Goal: Check status: Check status

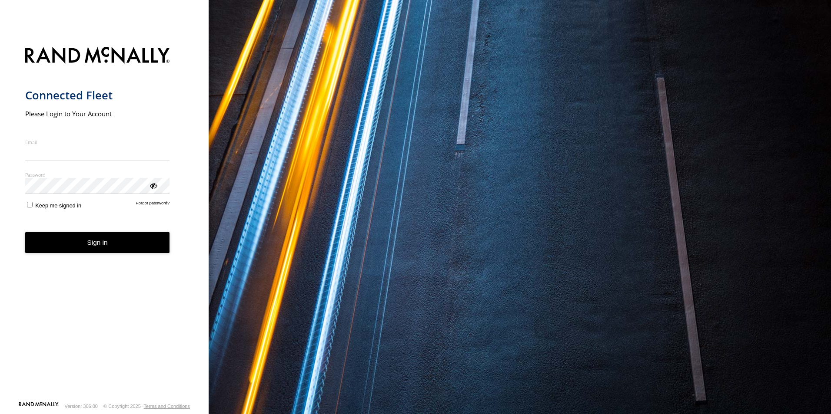
type input "**********"
click at [46, 251] on button "Sign in" at bounding box center [97, 242] width 145 height 21
click at [133, 247] on button "Sign in" at bounding box center [97, 242] width 145 height 21
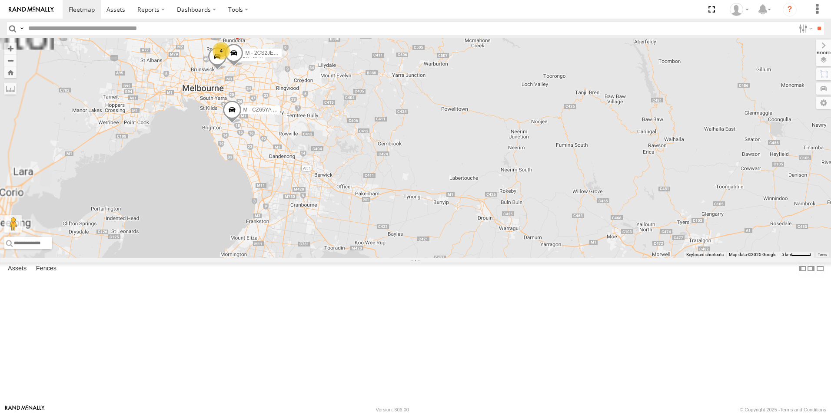
drag, startPoint x: 405, startPoint y: 245, endPoint x: 441, endPoint y: 267, distance: 42.3
click at [441, 258] on div "B - DG93WL - [PERSON_NAME] M - EVN23K - [PERSON_NAME] 4 M - 2BS7HU - [PERSON_NA…" at bounding box center [415, 148] width 831 height 220
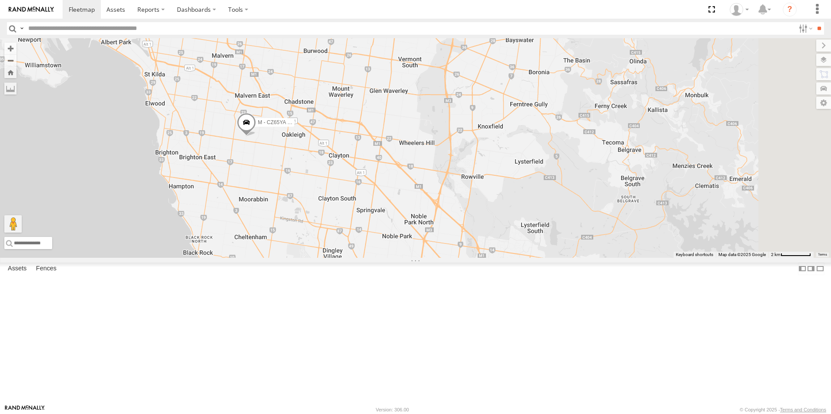
drag, startPoint x: 438, startPoint y: 251, endPoint x: 398, endPoint y: 216, distance: 52.7
click at [399, 217] on div "B - DG93WL - [PERSON_NAME] M - EVN23K - [PERSON_NAME] M - 2BS7HU - [PERSON_NAME…" at bounding box center [415, 148] width 831 height 220
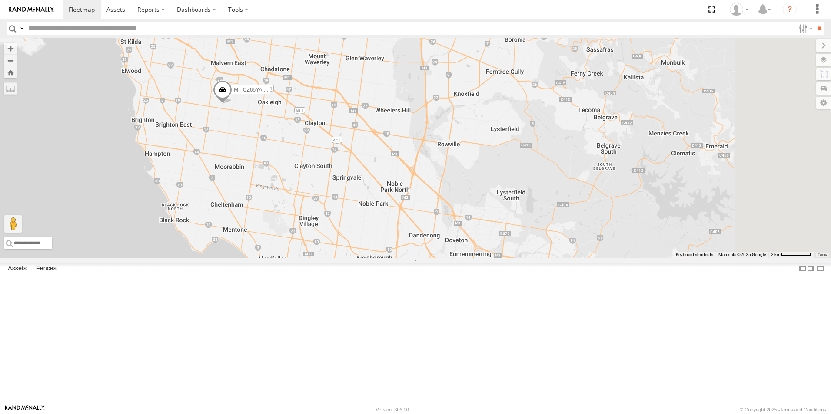
drag, startPoint x: 461, startPoint y: 258, endPoint x: 451, endPoint y: 249, distance: 14.1
click at [451, 249] on div "B - DG93WL - [PERSON_NAME] M - EVN23K - [PERSON_NAME] M - 2BS7HU - [PERSON_NAME…" at bounding box center [415, 148] width 831 height 220
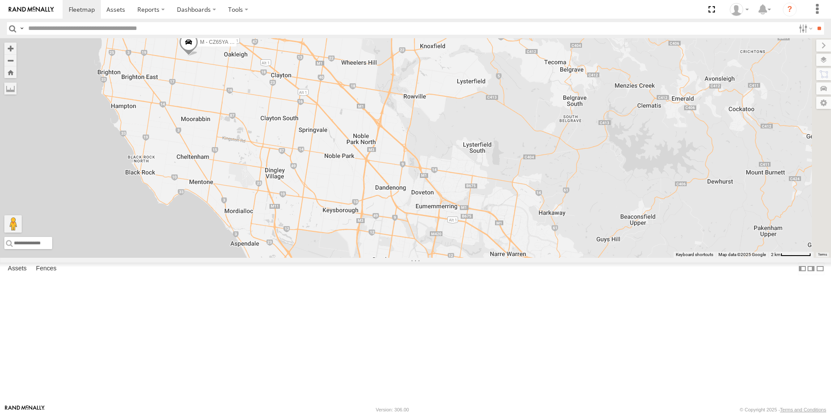
drag, startPoint x: 467, startPoint y: 251, endPoint x: 444, endPoint y: 218, distance: 40.5
click at [444, 218] on div "B - DG93WL - [PERSON_NAME] M - EVN23K - [PERSON_NAME] M - 2BS7HU - [PERSON_NAME…" at bounding box center [415, 148] width 831 height 220
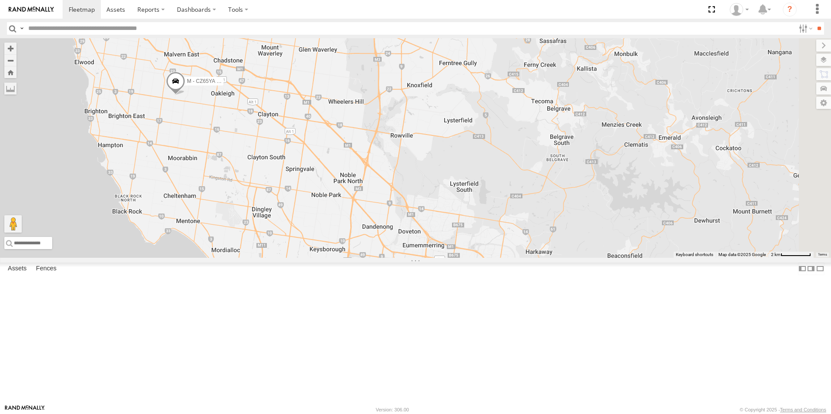
drag, startPoint x: 436, startPoint y: 235, endPoint x: 427, endPoint y: 265, distance: 31.6
click at [427, 258] on div "B - DG93WL - [PERSON_NAME] M - EVN23K - [PERSON_NAME] M - 2BS7HU - [PERSON_NAME…" at bounding box center [415, 148] width 831 height 220
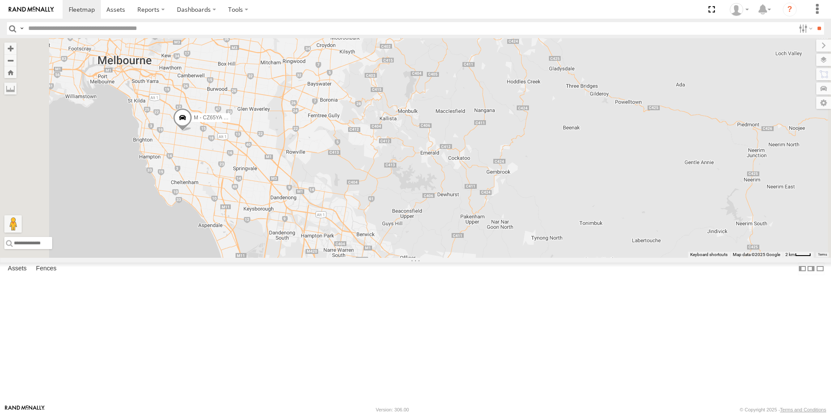
drag, startPoint x: 317, startPoint y: 220, endPoint x: 336, endPoint y: 261, distance: 44.7
click at [341, 258] on div "B - DG93WL - [PERSON_NAME] M - EVN23K - [PERSON_NAME] M - 2BS7HU - [PERSON_NAME…" at bounding box center [415, 148] width 831 height 220
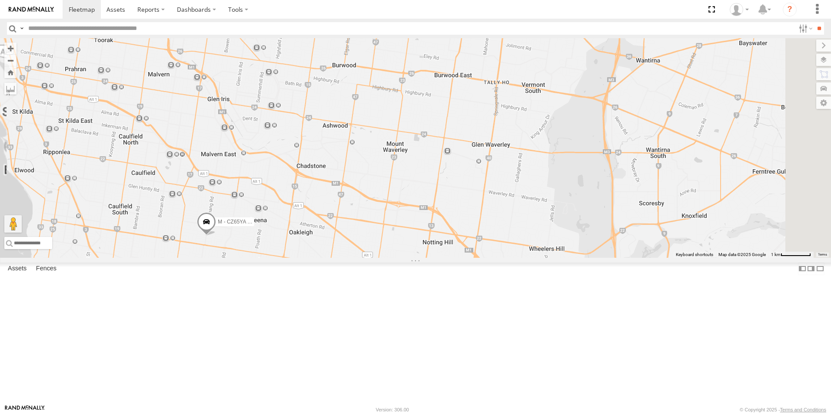
drag, startPoint x: 371, startPoint y: 262, endPoint x: 354, endPoint y: 189, distance: 75.4
click at [354, 189] on div "B - DG93WL - [PERSON_NAME] M - EVN23K - [PERSON_NAME] M - 2BS7HU - [PERSON_NAME…" at bounding box center [415, 148] width 831 height 220
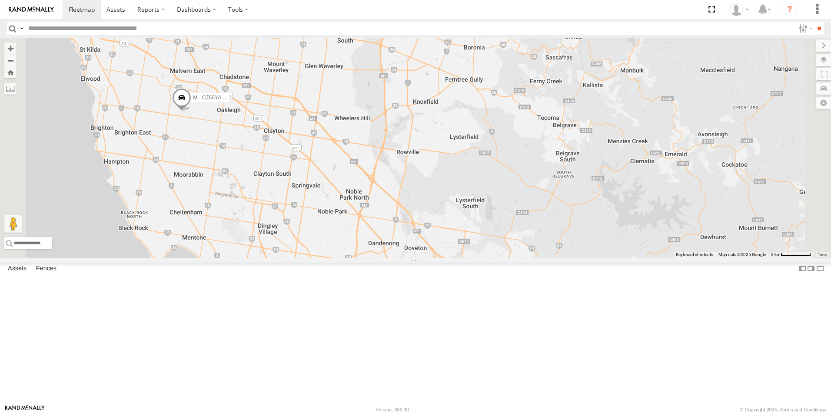
drag, startPoint x: 466, startPoint y: 231, endPoint x: 415, endPoint y: 227, distance: 50.5
click at [415, 227] on div "B - DG93WL - [PERSON_NAME] M - EVN23K - [PERSON_NAME] M - 2BS7HU - [PERSON_NAME…" at bounding box center [415, 148] width 831 height 220
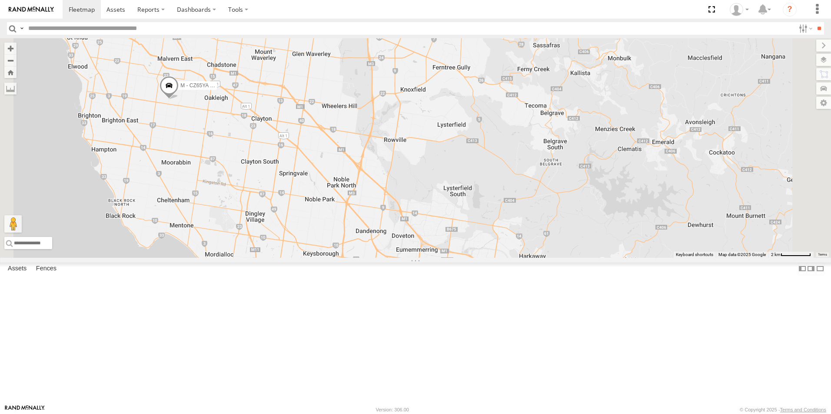
drag, startPoint x: 455, startPoint y: 206, endPoint x: 441, endPoint y: 190, distance: 21.5
click at [441, 190] on div "B - DG93WL - [PERSON_NAME] M - EVN23K - [PERSON_NAME] M - 2BS7HU - [PERSON_NAME…" at bounding box center [415, 148] width 831 height 220
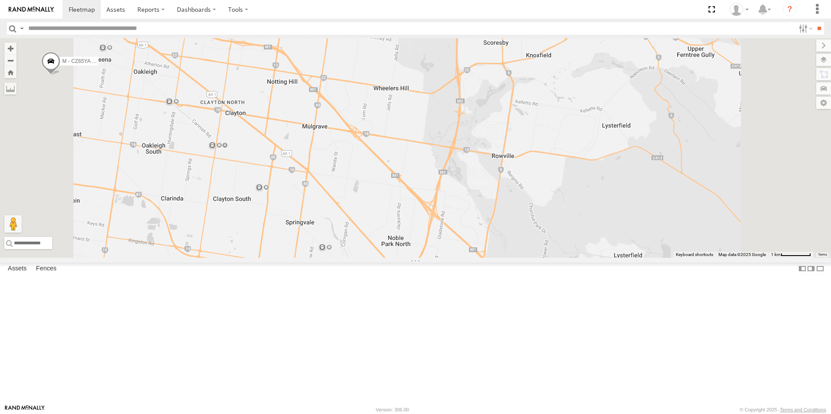
drag, startPoint x: 444, startPoint y: 198, endPoint x: 447, endPoint y: 176, distance: 22.9
click at [447, 176] on div "B - DG93WL - [PERSON_NAME] M - EVN23K - [PERSON_NAME] M - 2BS7HU - [PERSON_NAME…" at bounding box center [415, 148] width 831 height 220
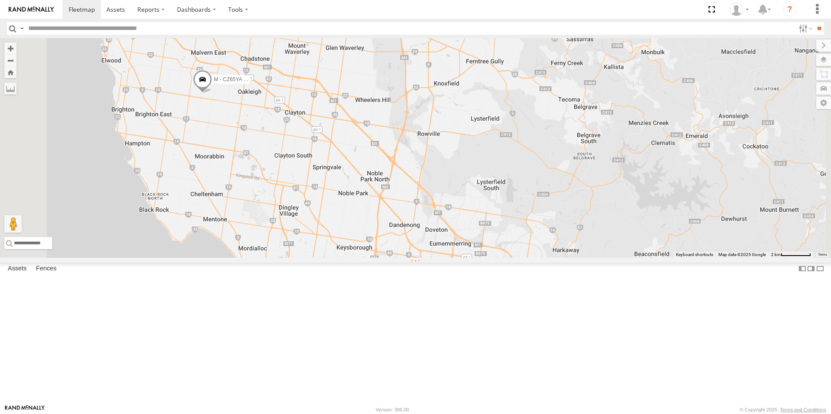
drag, startPoint x: 470, startPoint y: 222, endPoint x: 463, endPoint y: 197, distance: 25.7
click at [463, 198] on div "B - DG93WL - [PERSON_NAME] M - EVN23K - [PERSON_NAME] M - 2BS7HU - [PERSON_NAME…" at bounding box center [415, 148] width 831 height 220
